Goal: Information Seeking & Learning: Understand process/instructions

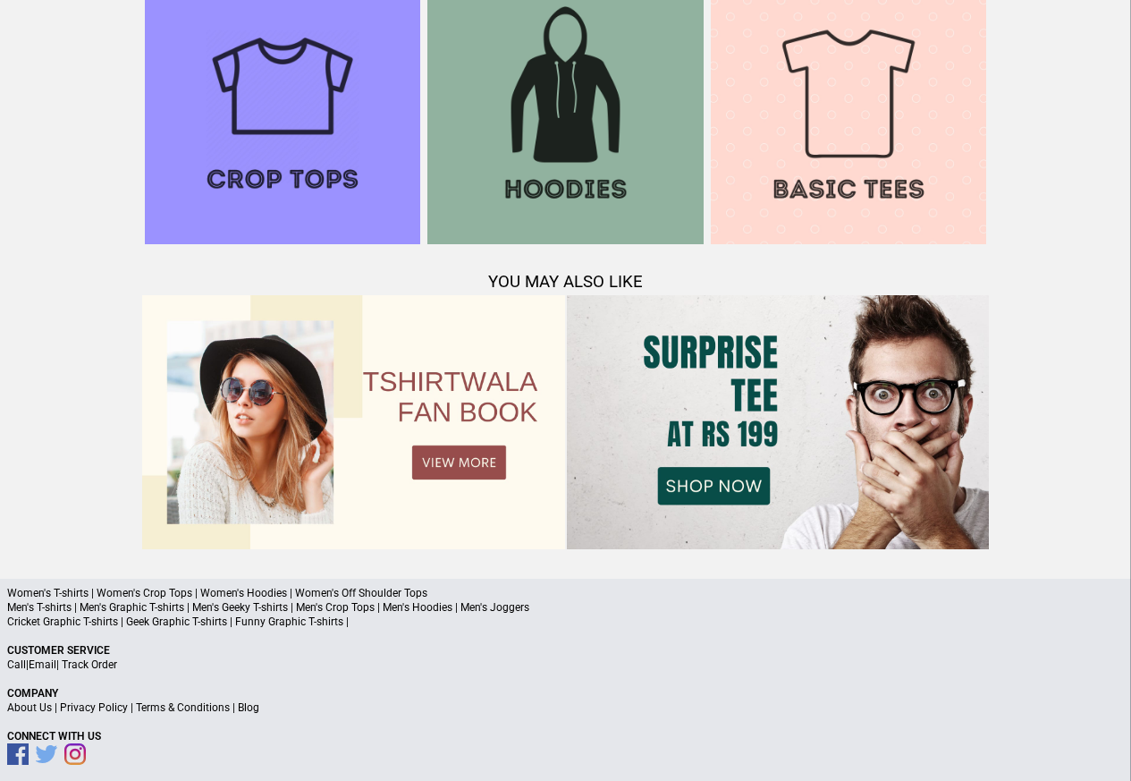
scroll to position [1726, 0]
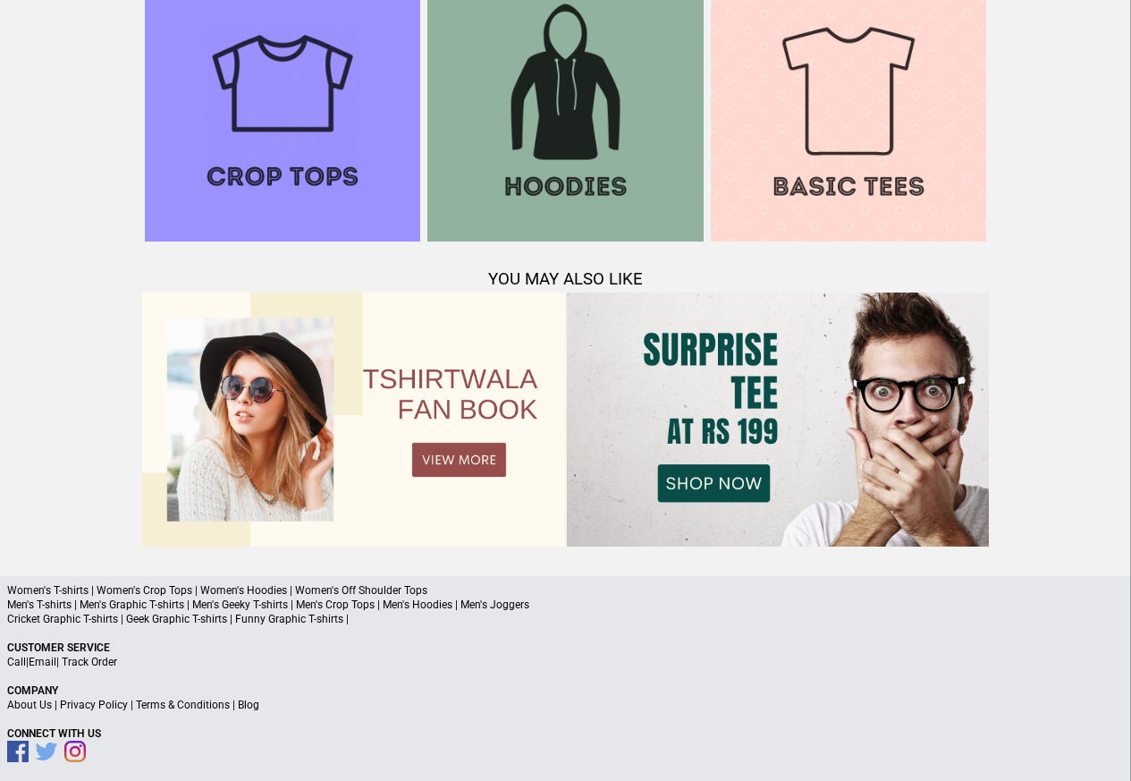
scroll to position [1876, 0]
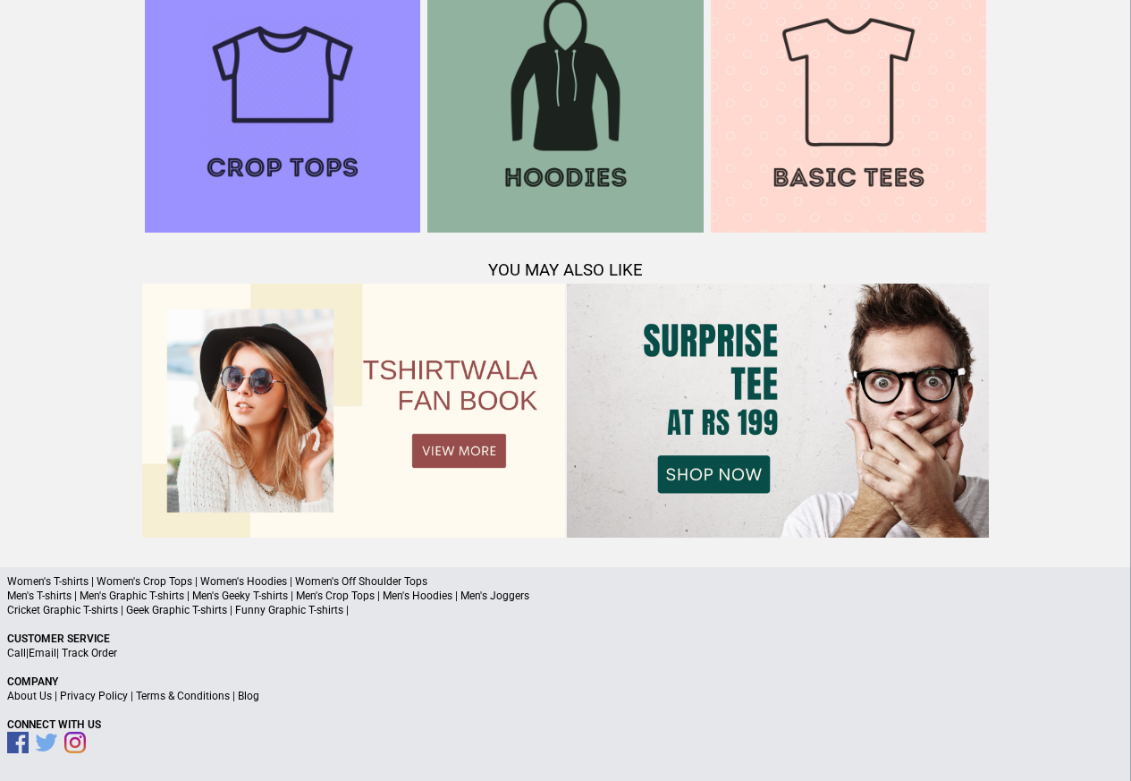
click at [177, 696] on link "Terms & Conditions" at bounding box center [183, 695] width 94 height 13
